Goal: Transaction & Acquisition: Purchase product/service

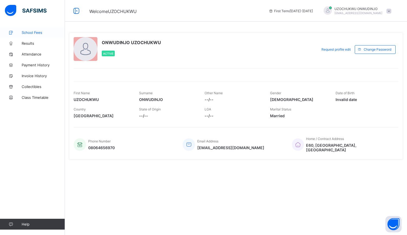
click at [28, 32] on span "School Fees" at bounding box center [43, 32] width 43 height 4
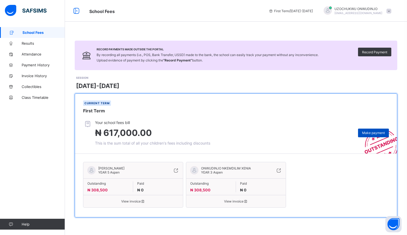
click at [367, 128] on div "Make payment" at bounding box center [373, 132] width 31 height 9
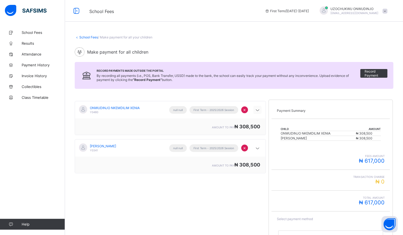
click at [260, 108] on icon at bounding box center [257, 109] width 6 height 5
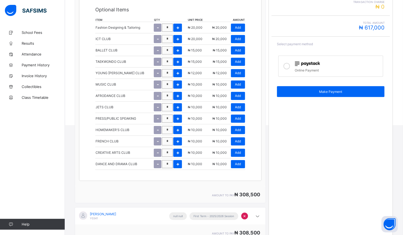
scroll to position [178, 0]
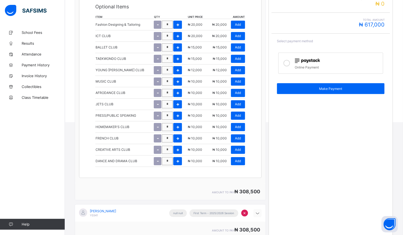
click at [260, 210] on icon at bounding box center [257, 212] width 6 height 5
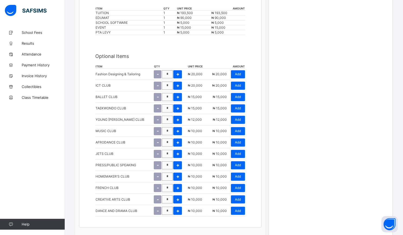
scroll to position [410, 0]
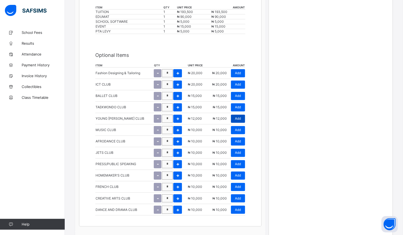
click at [238, 116] on span "Add" at bounding box center [238, 118] width 6 height 4
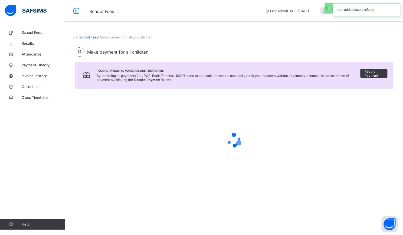
scroll to position [0, 0]
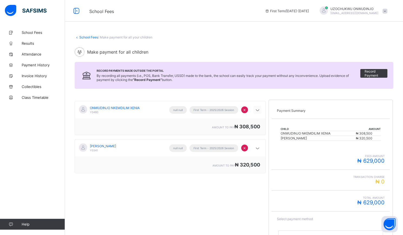
click at [260, 108] on icon at bounding box center [257, 109] width 6 height 5
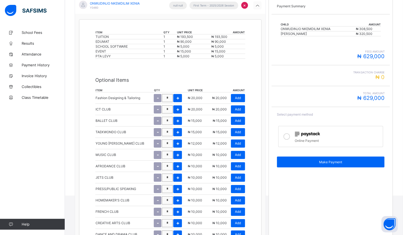
scroll to position [105, 0]
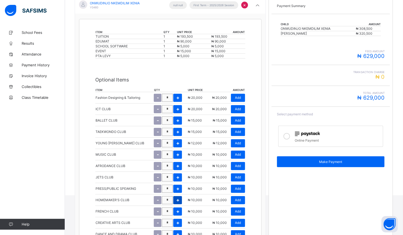
click at [177, 196] on div "+" at bounding box center [177, 200] width 9 height 8
click at [156, 197] on span "-" at bounding box center [157, 200] width 2 height 6
type input "*"
click at [240, 198] on span "Add" at bounding box center [238, 200] width 6 height 4
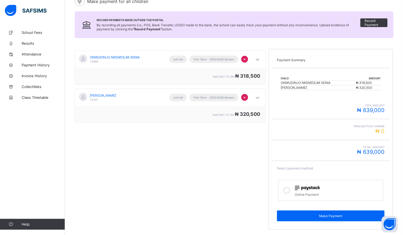
scroll to position [64, 0]
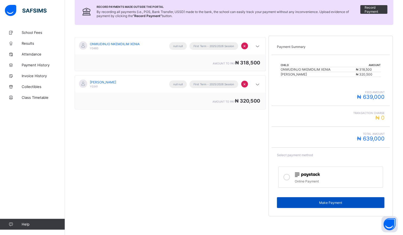
click at [301, 200] on span "Make Payment" at bounding box center [330, 202] width 99 height 4
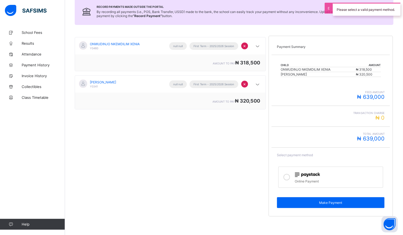
click at [289, 174] on icon at bounding box center [286, 177] width 6 height 6
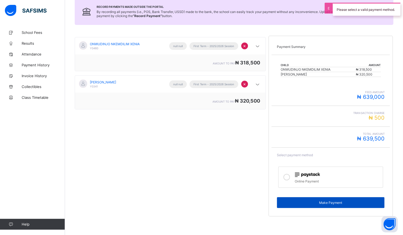
click at [310, 200] on span "Make Payment" at bounding box center [330, 202] width 99 height 4
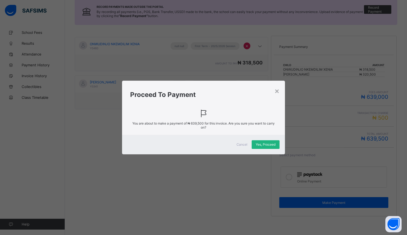
click at [266, 144] on span "Yes, Proceed" at bounding box center [265, 144] width 20 height 4
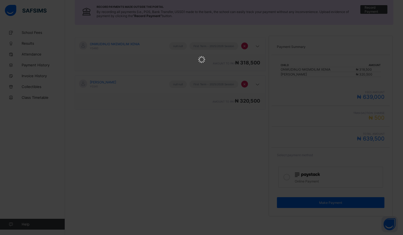
scroll to position [0, 0]
click at [207, 120] on html at bounding box center [201, 60] width 403 height 120
click at [312, 120] on html at bounding box center [201, 60] width 403 height 120
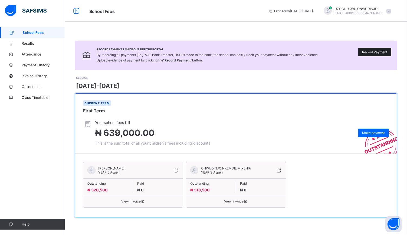
click at [375, 51] on span "Record Payment" at bounding box center [374, 52] width 25 height 4
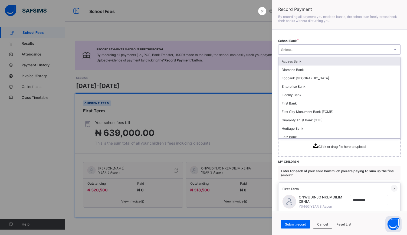
click at [390, 48] on div at bounding box center [394, 49] width 9 height 9
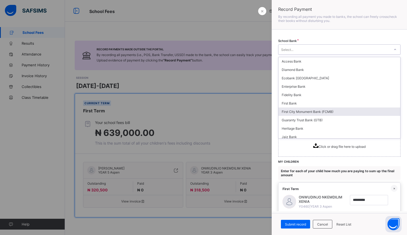
click at [314, 112] on div "First City Monument Bank (FCMB)" at bounding box center [339, 111] width 122 height 8
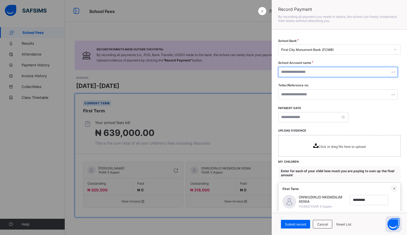
click at [321, 70] on input "text" at bounding box center [337, 72] width 119 height 10
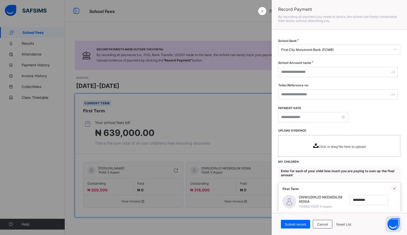
click at [388, 72] on div at bounding box center [337, 72] width 119 height 10
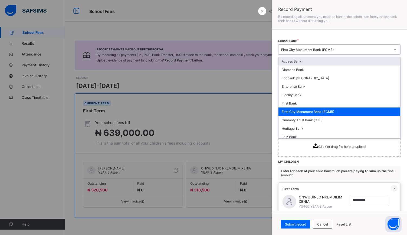
click at [393, 48] on icon at bounding box center [394, 49] width 3 height 5
click at [340, 61] on div "Access Bank" at bounding box center [339, 61] width 122 height 8
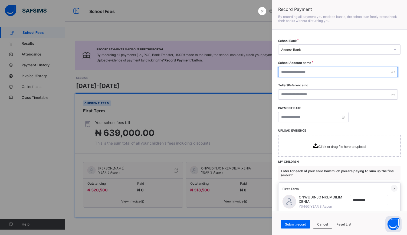
click at [388, 72] on div at bounding box center [337, 72] width 119 height 10
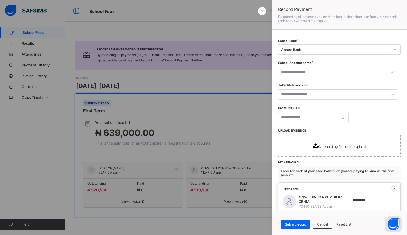
click at [210, 106] on div at bounding box center [203, 117] width 407 height 235
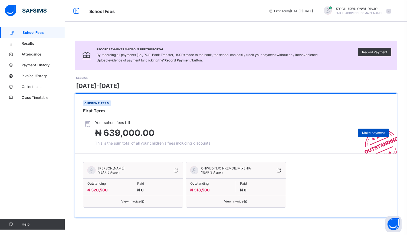
click at [375, 131] on span "Make payment" at bounding box center [373, 133] width 23 height 4
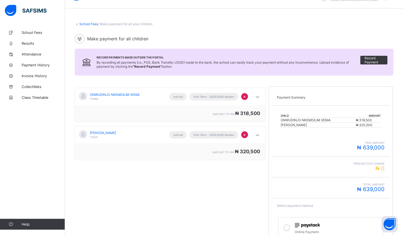
scroll to position [64, 0]
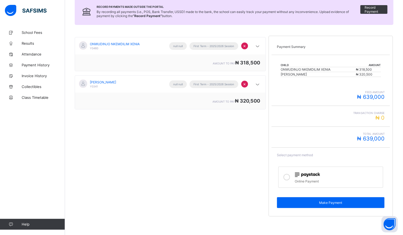
click at [287, 174] on icon at bounding box center [286, 177] width 6 height 6
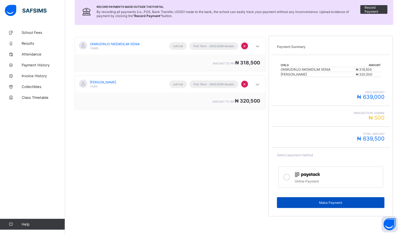
click at [359, 201] on div "Make Payment" at bounding box center [330, 202] width 107 height 11
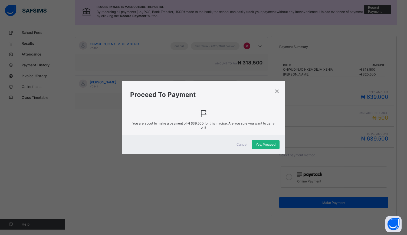
click at [267, 144] on span "Yes, Proceed" at bounding box center [265, 144] width 20 height 4
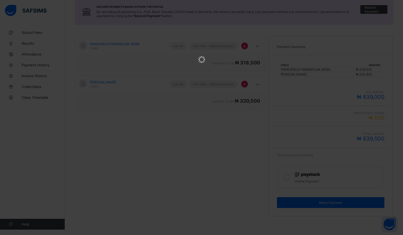
scroll to position [0, 0]
